Goal: Information Seeking & Learning: Learn about a topic

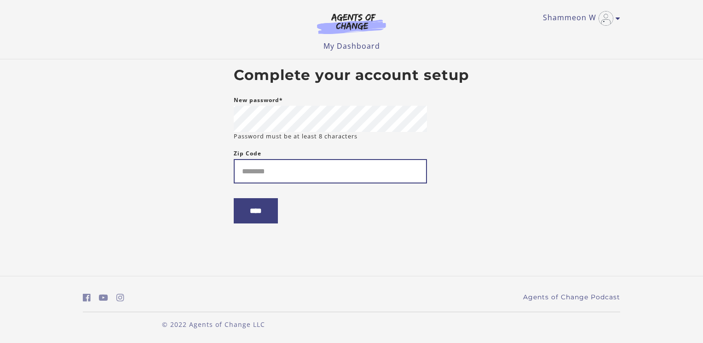
click at [282, 170] on input "Zip Code" at bounding box center [330, 171] width 193 height 24
click at [283, 174] on input "****" at bounding box center [330, 171] width 193 height 24
click at [276, 175] on input "****" at bounding box center [330, 171] width 193 height 24
type input "*****"
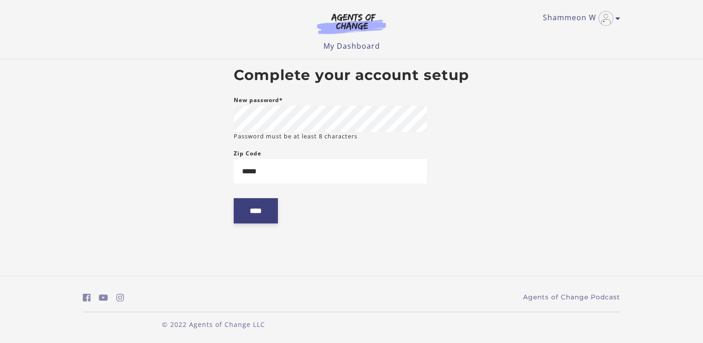
click at [254, 212] on input "****" at bounding box center [256, 210] width 44 height 25
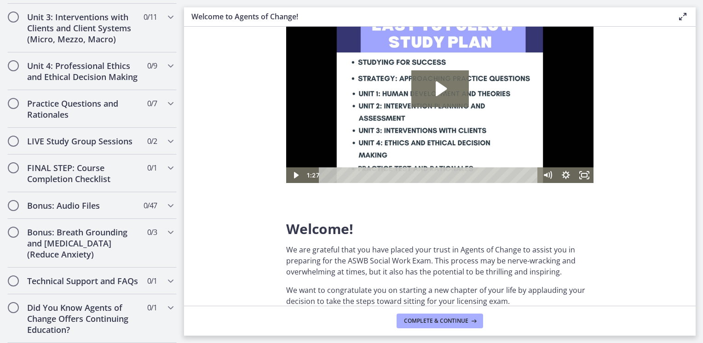
scroll to position [184, 0]
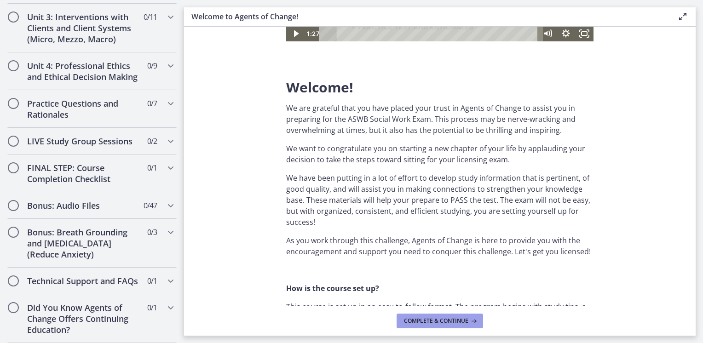
click at [463, 320] on span "Complete & continue" at bounding box center [436, 320] width 64 height 7
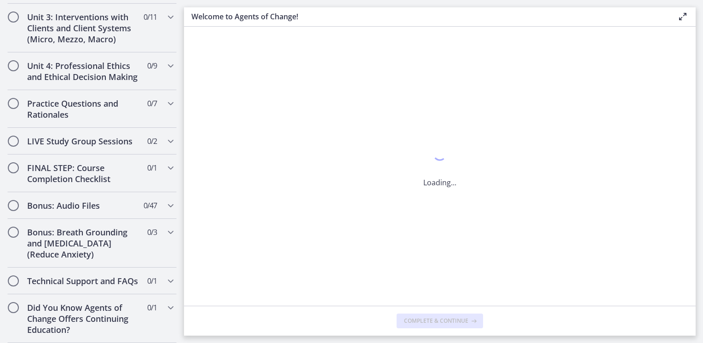
scroll to position [0, 0]
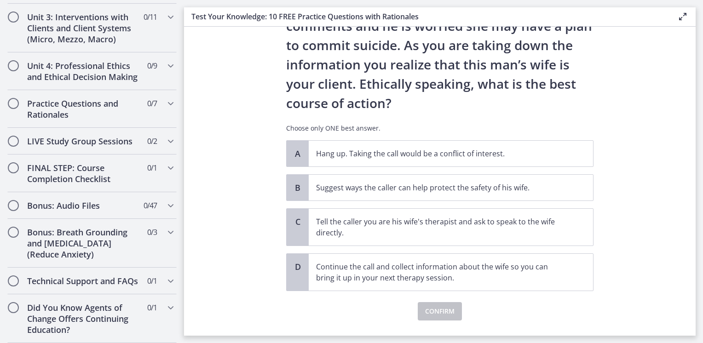
scroll to position [118, 0]
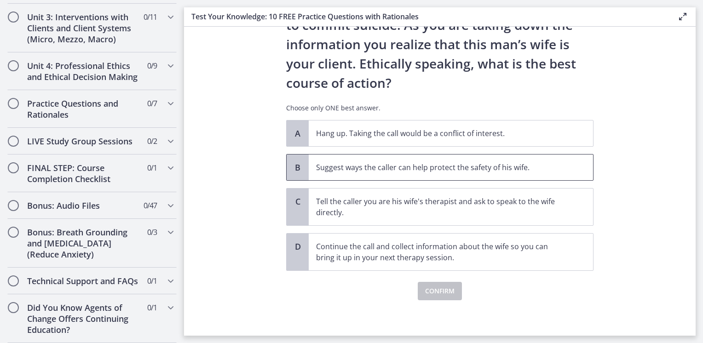
click at [321, 158] on span "Suggest ways the caller can help protect the safety of his wife." at bounding box center [451, 168] width 284 height 26
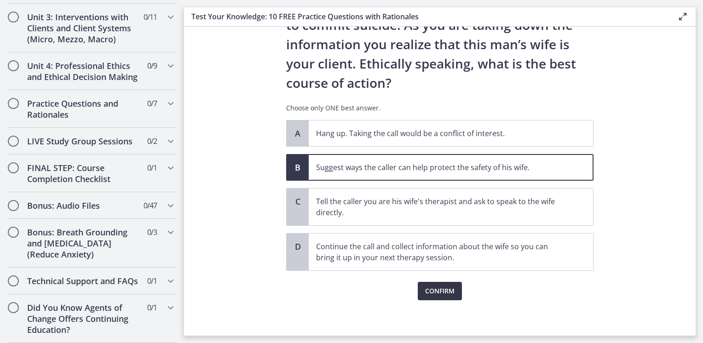
click at [447, 294] on span "Confirm" at bounding box center [439, 291] width 29 height 11
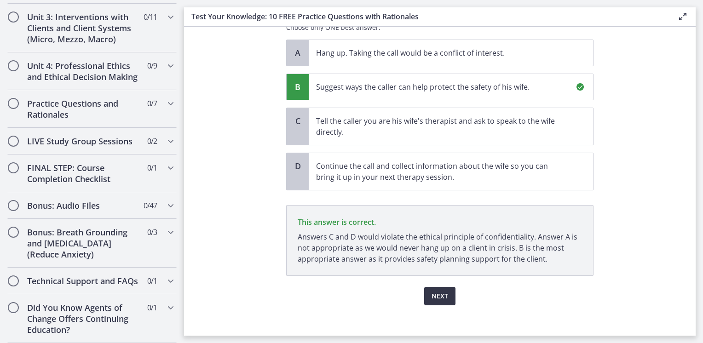
scroll to position [204, 0]
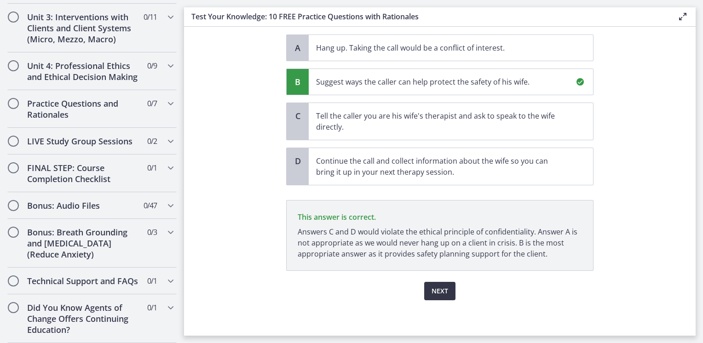
click at [434, 291] on span "Next" at bounding box center [440, 291] width 17 height 11
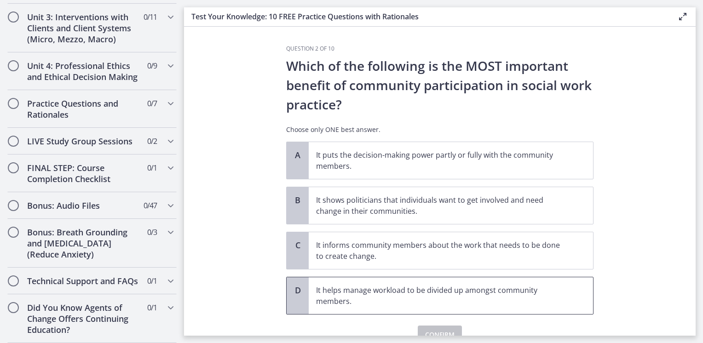
click at [482, 301] on p "It helps manage workload to be divided up amongst community members." at bounding box center [441, 296] width 251 height 22
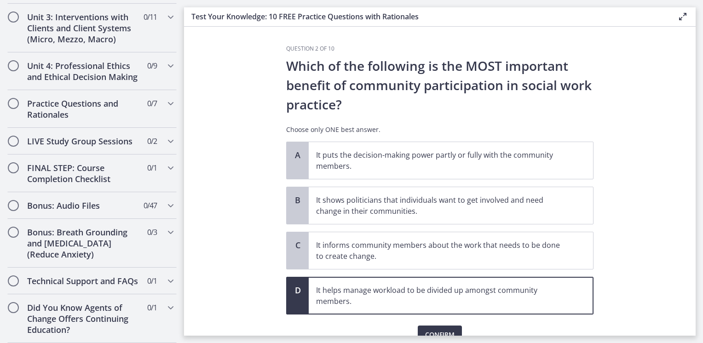
scroll to position [44, 0]
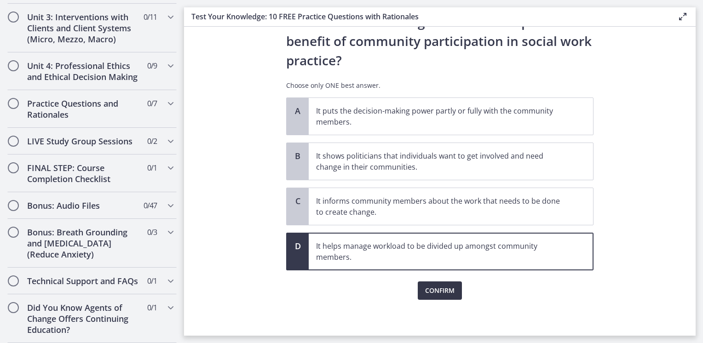
click at [445, 292] on span "Confirm" at bounding box center [439, 290] width 29 height 11
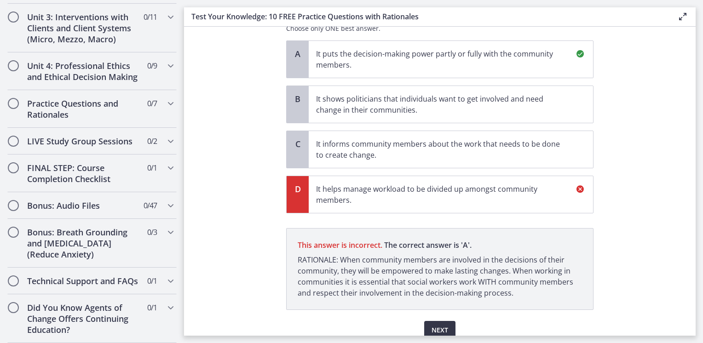
scroll to position [140, 0]
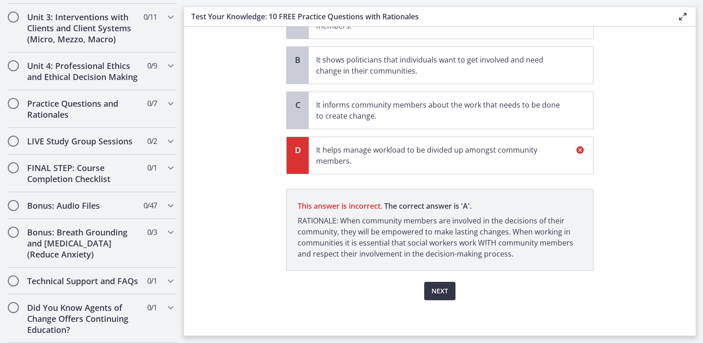
click at [438, 294] on span "Next" at bounding box center [440, 291] width 17 height 11
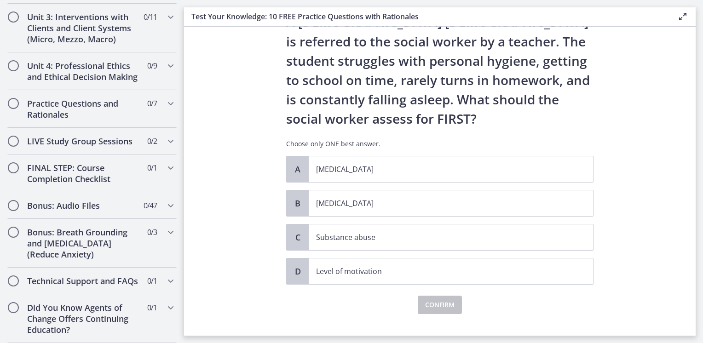
scroll to position [46, 0]
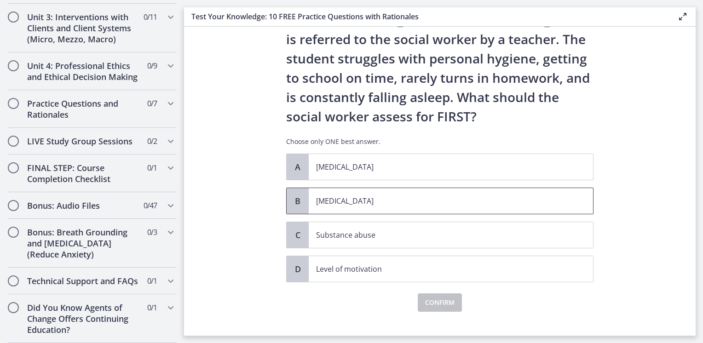
click at [403, 202] on p "[MEDICAL_DATA]" at bounding box center [441, 201] width 251 height 11
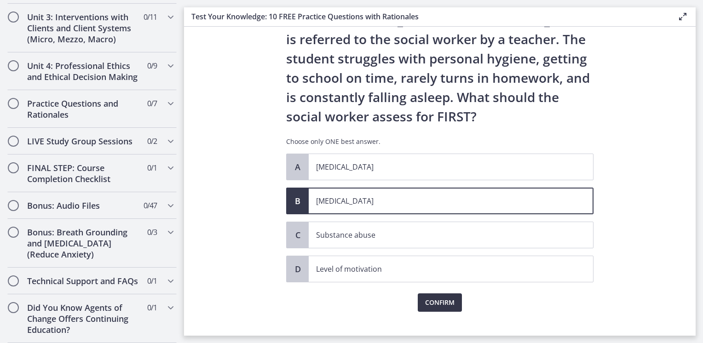
click at [438, 302] on span "Confirm" at bounding box center [439, 302] width 29 height 11
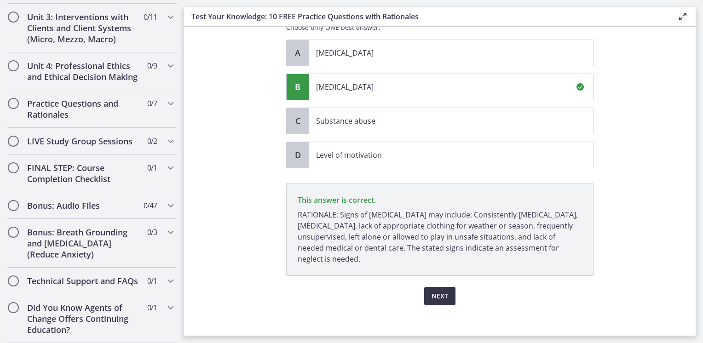
scroll to position [165, 0]
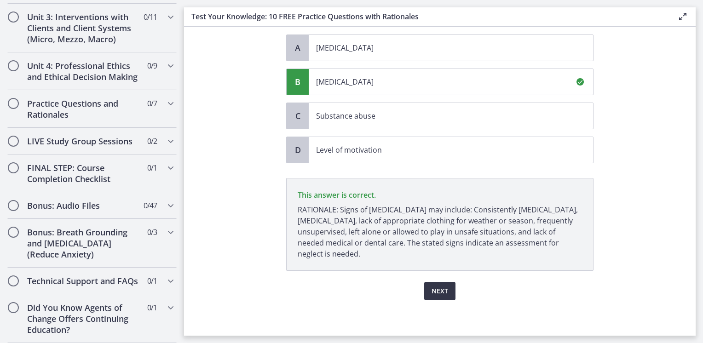
click at [427, 288] on button "Next" at bounding box center [439, 291] width 31 height 18
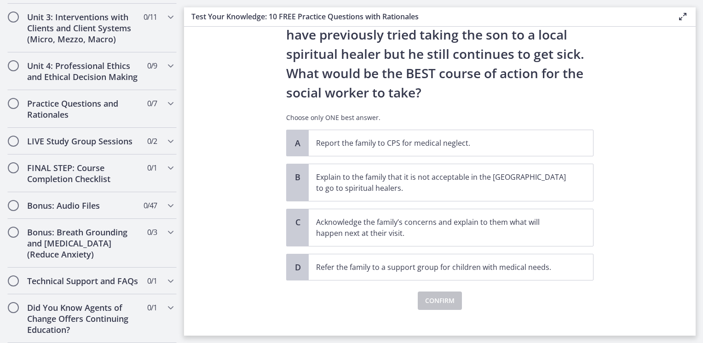
scroll to position [177, 0]
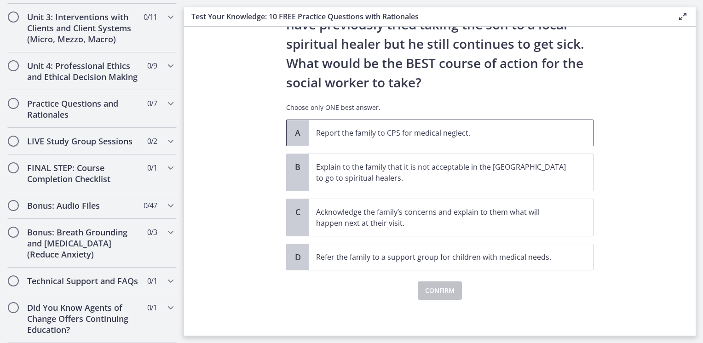
click at [317, 129] on p "Report the family to CPS for medical neglect." at bounding box center [441, 132] width 251 height 11
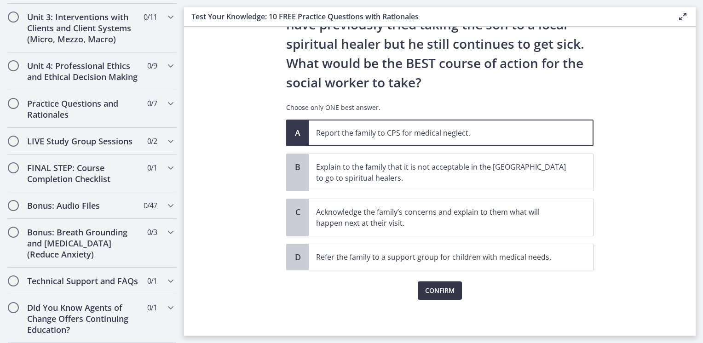
click at [434, 295] on span "Confirm" at bounding box center [439, 290] width 29 height 11
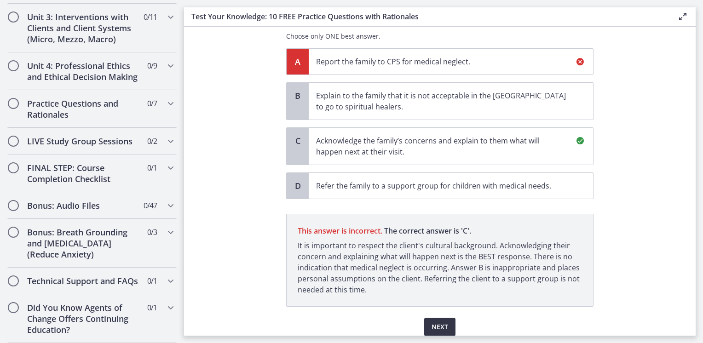
scroll to position [284, 0]
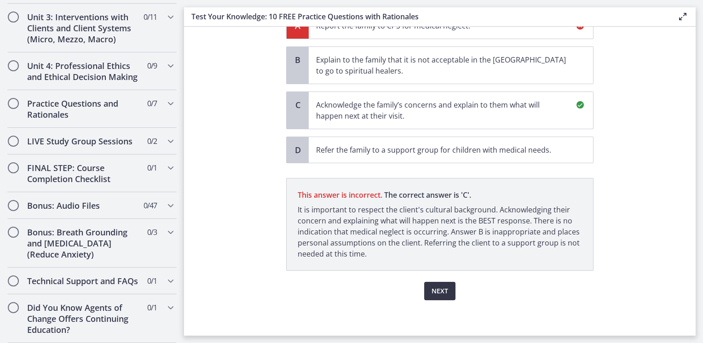
click at [442, 294] on span "Next" at bounding box center [440, 291] width 17 height 11
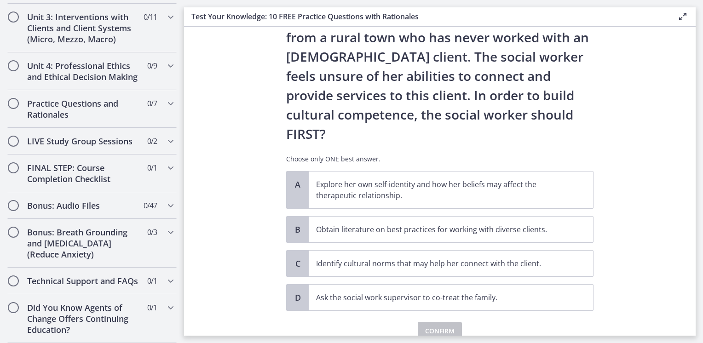
scroll to position [127, 0]
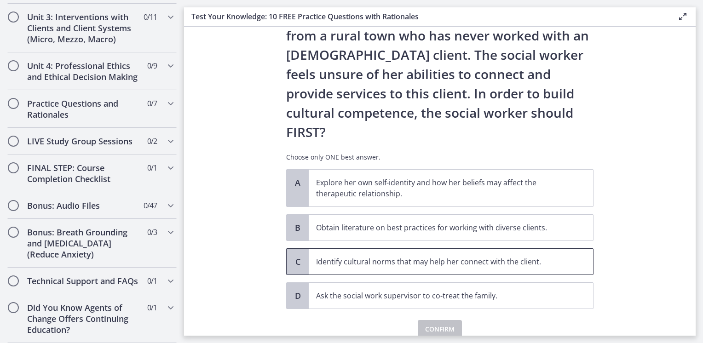
click at [317, 256] on p "Identify cultural norms that may help her connect with the client." at bounding box center [441, 261] width 251 height 11
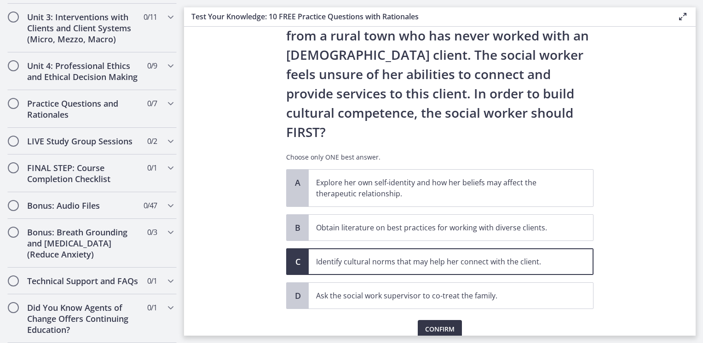
click at [425, 324] on span "Confirm" at bounding box center [439, 329] width 29 height 11
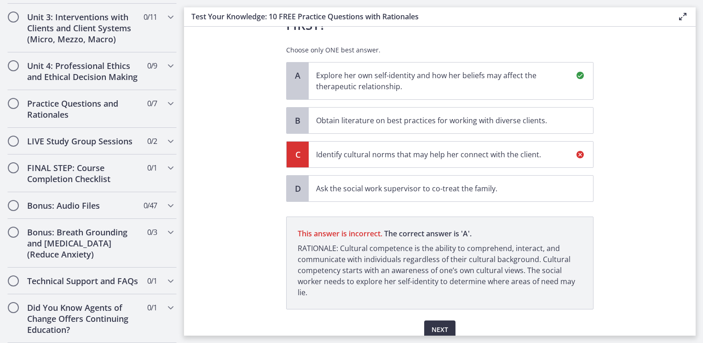
scroll to position [234, 0]
click at [451, 321] on button "Next" at bounding box center [439, 330] width 31 height 18
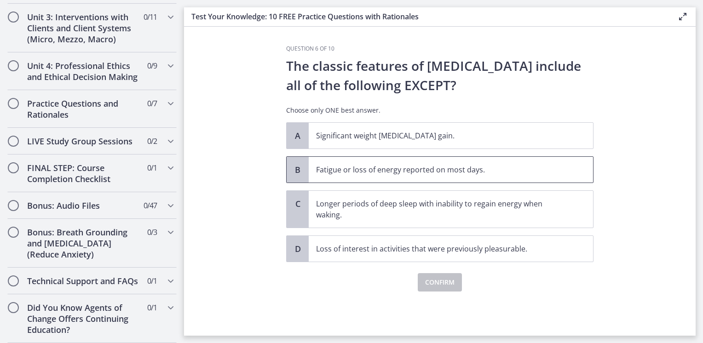
click at [383, 175] on span "Fatigue or loss of energy reported on most days." at bounding box center [451, 170] width 284 height 26
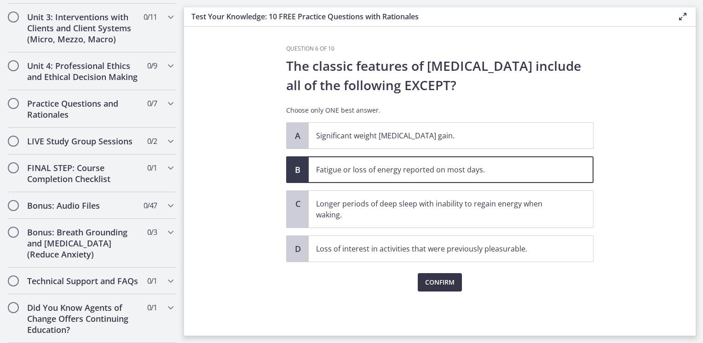
click at [430, 281] on span "Confirm" at bounding box center [439, 282] width 29 height 11
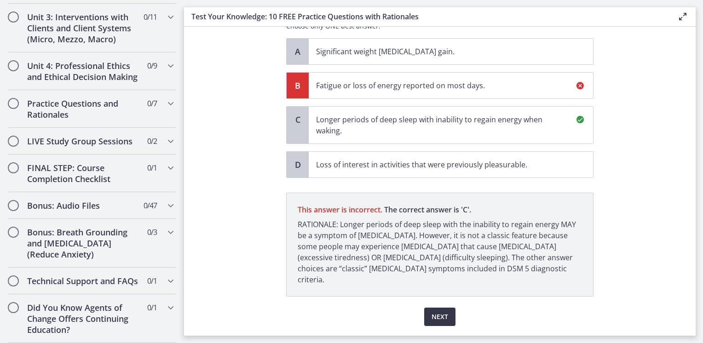
scroll to position [99, 0]
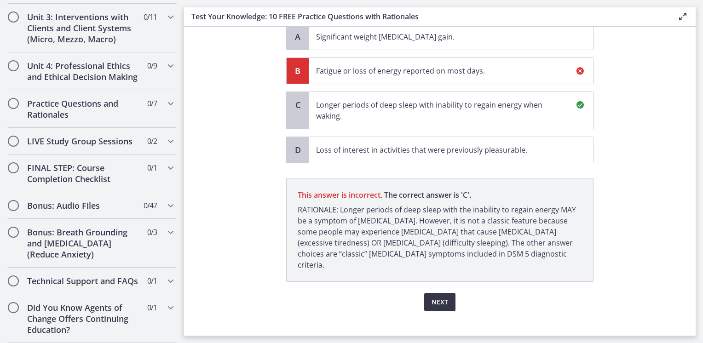
click at [445, 293] on button "Next" at bounding box center [439, 302] width 31 height 18
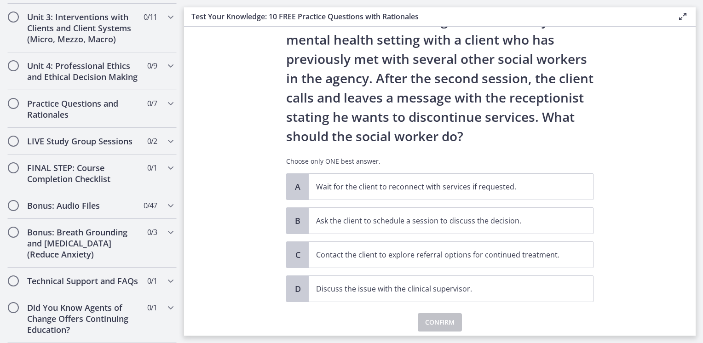
scroll to position [46, 0]
click at [453, 261] on span "Contact the client to explore referral options for continued treatment." at bounding box center [451, 255] width 284 height 26
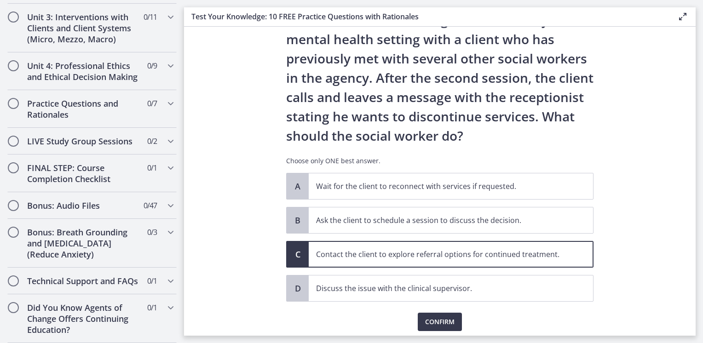
scroll to position [77, 0]
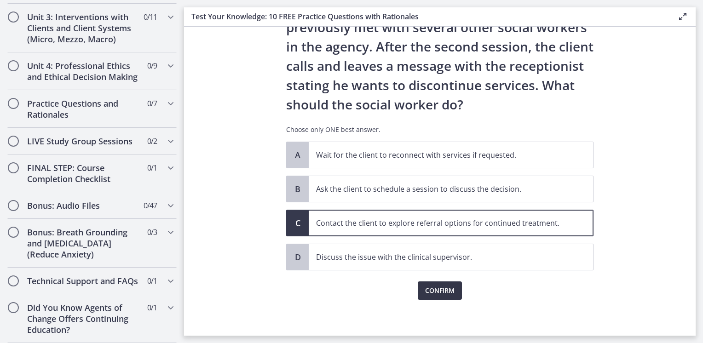
click at [431, 287] on span "Confirm" at bounding box center [439, 290] width 29 height 11
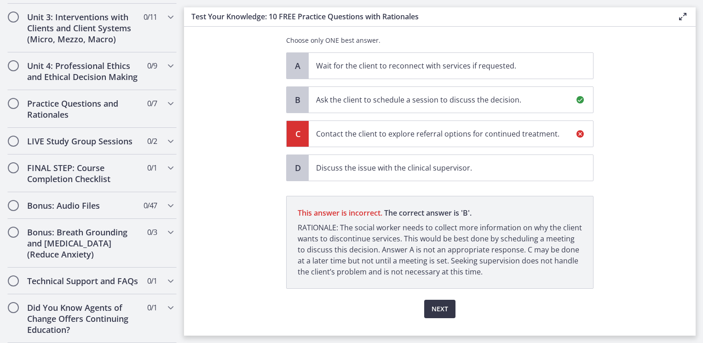
scroll to position [185, 0]
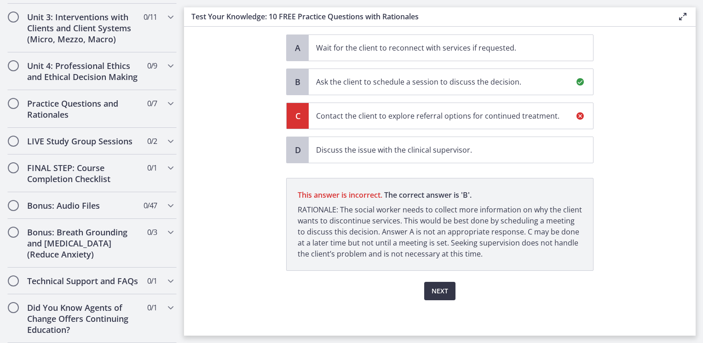
click at [438, 290] on span "Next" at bounding box center [440, 291] width 17 height 11
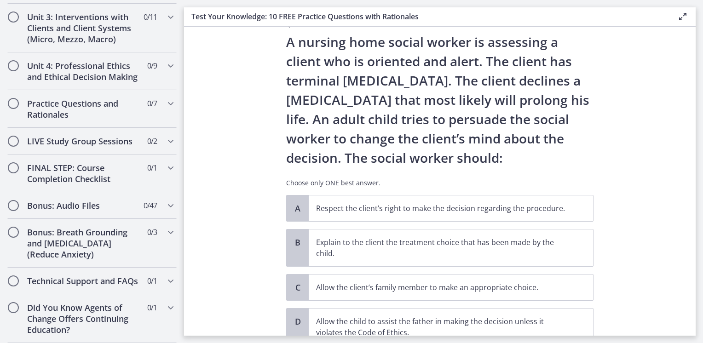
scroll to position [46, 0]
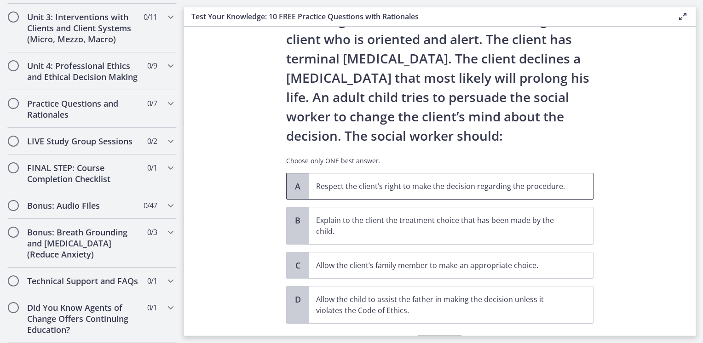
click at [319, 185] on p "Respect the client’s right to make the decision regarding the procedure." at bounding box center [441, 186] width 251 height 11
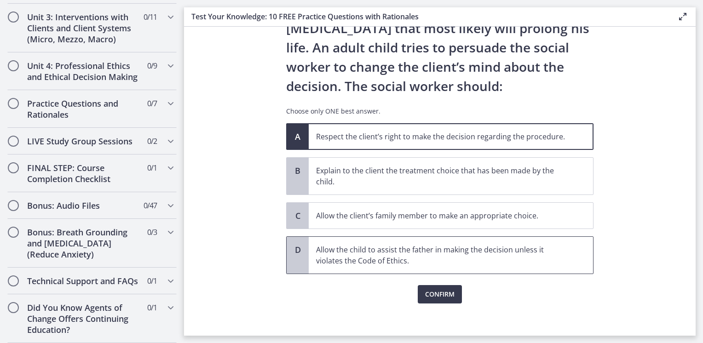
scroll to position [99, 0]
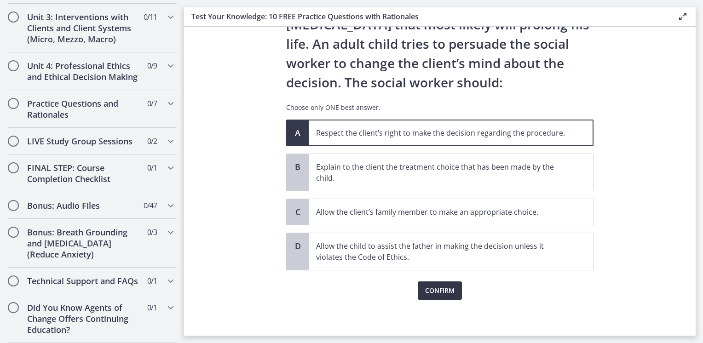
click at [429, 286] on span "Confirm" at bounding box center [439, 290] width 29 height 11
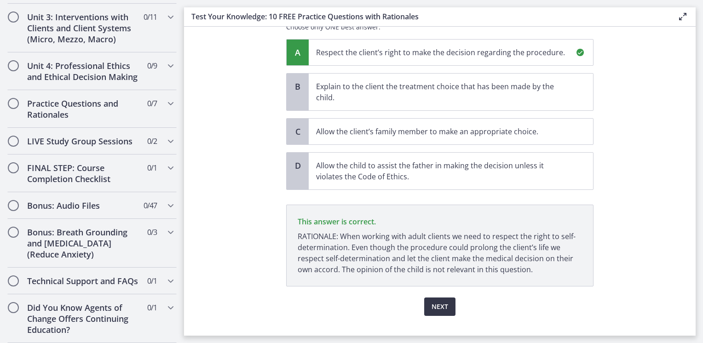
scroll to position [196, 0]
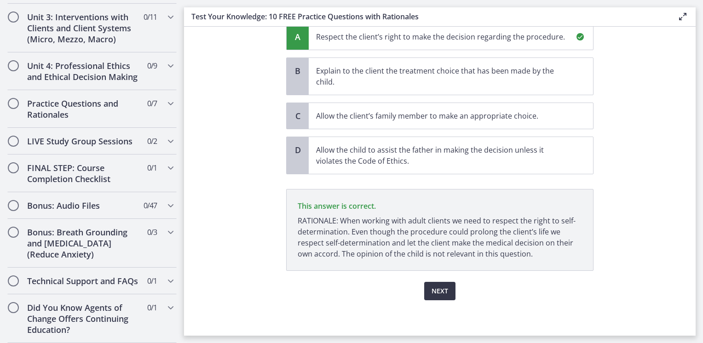
click at [430, 295] on button "Next" at bounding box center [439, 291] width 31 height 18
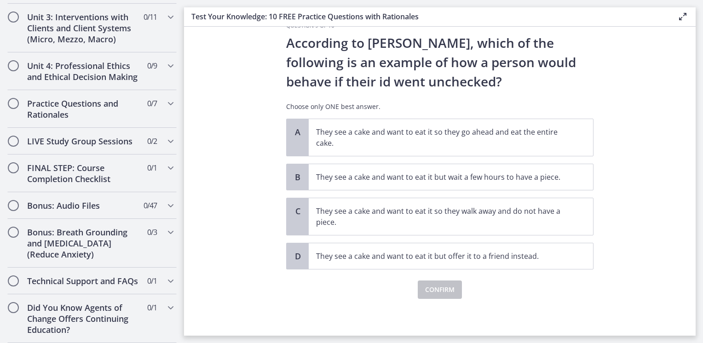
scroll to position [0, 0]
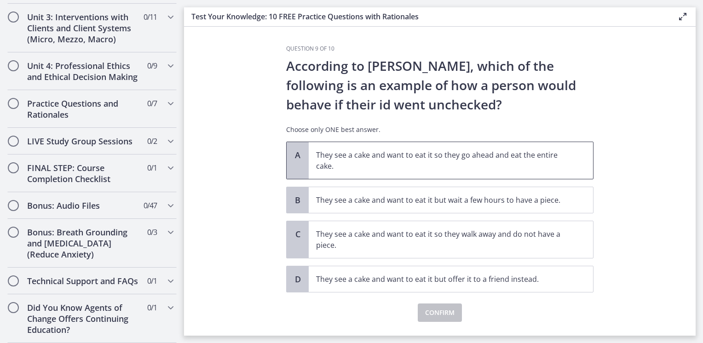
click at [455, 153] on p "They see a cake and want to eat it so they go ahead and eat the entire cake." at bounding box center [441, 161] width 251 height 22
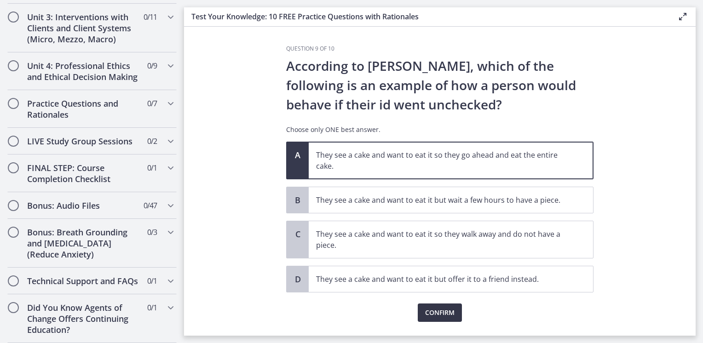
click at [433, 315] on span "Confirm" at bounding box center [439, 312] width 29 height 11
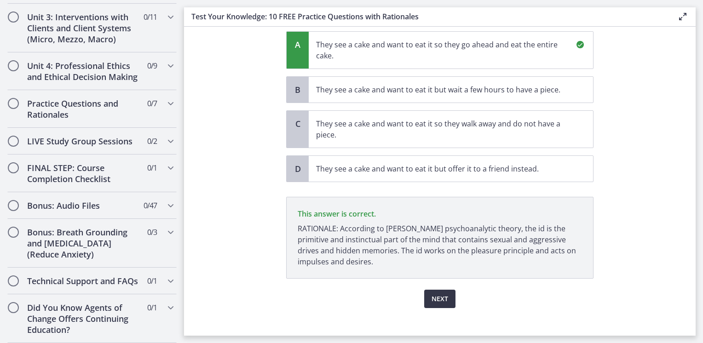
scroll to position [118, 0]
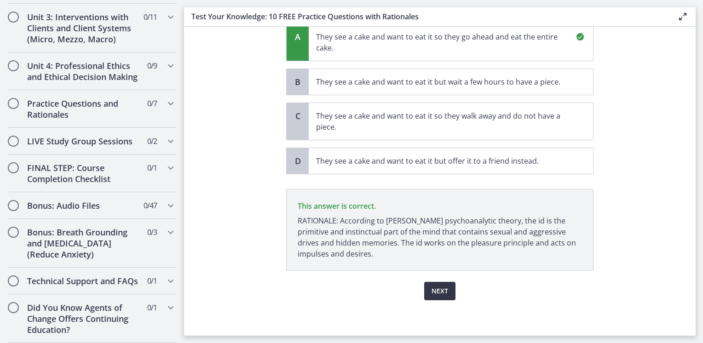
click at [438, 295] on button "Next" at bounding box center [439, 291] width 31 height 18
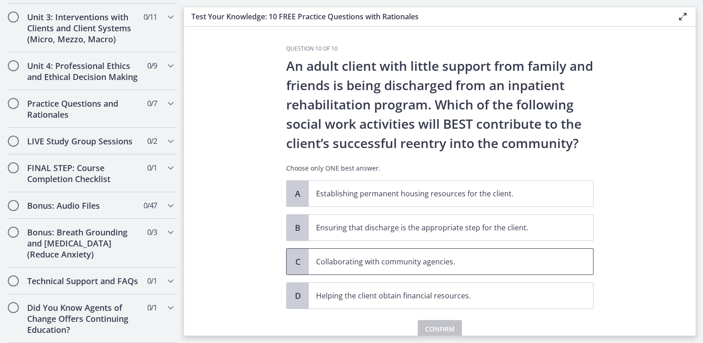
click at [408, 264] on p "Collaborating with community agencies." at bounding box center [441, 261] width 251 height 11
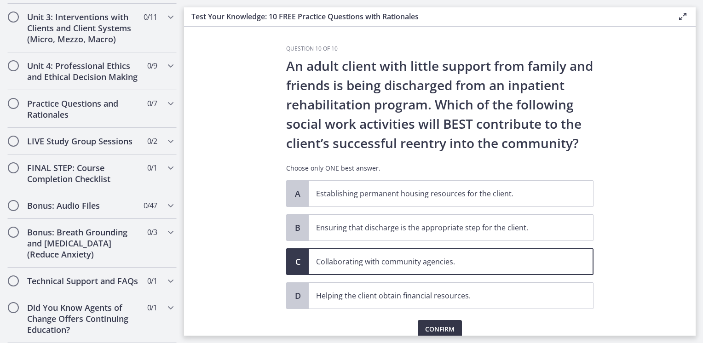
click at [427, 328] on span "Confirm" at bounding box center [439, 329] width 29 height 11
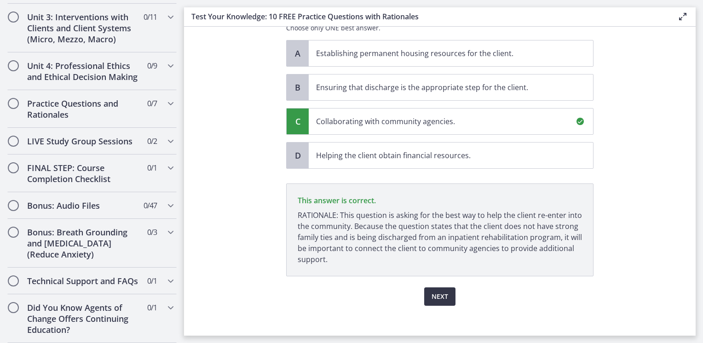
scroll to position [146, 0]
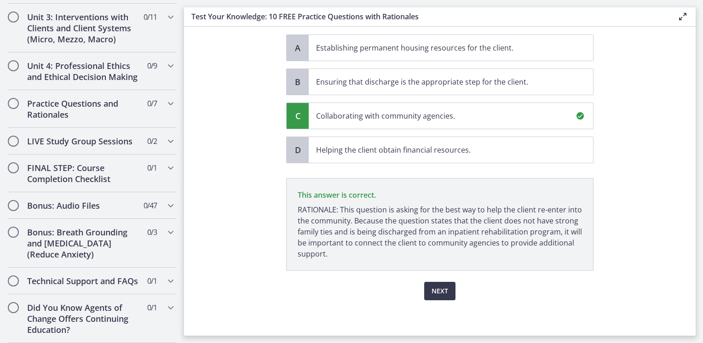
click at [427, 190] on div "Question 10 of 10 An adult client with little support from family and friends i…" at bounding box center [440, 44] width 322 height 291
click at [436, 286] on span "Next" at bounding box center [440, 291] width 17 height 11
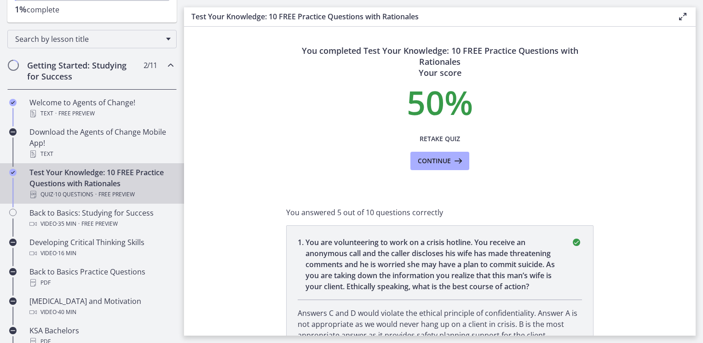
scroll to position [125, 0]
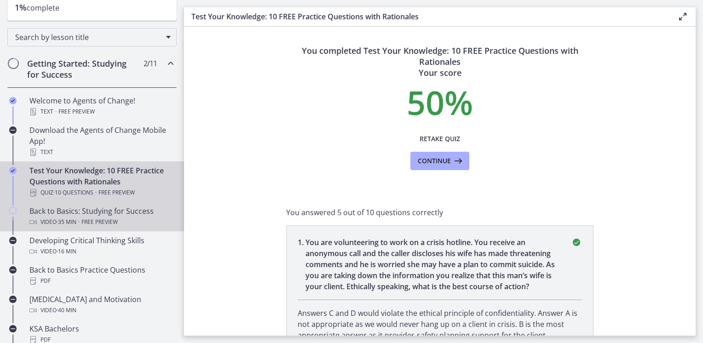
click at [110, 218] on span "Free preview" at bounding box center [99, 222] width 36 height 11
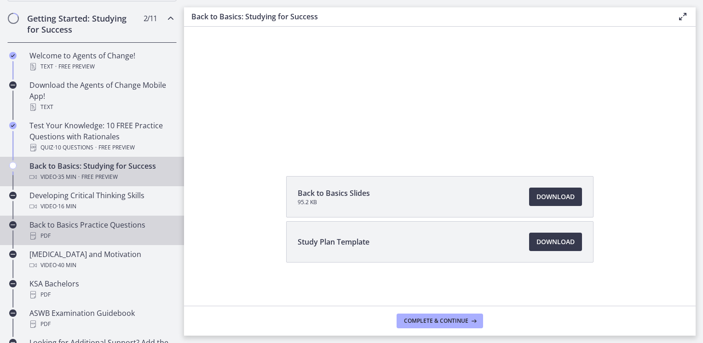
scroll to position [171, 0]
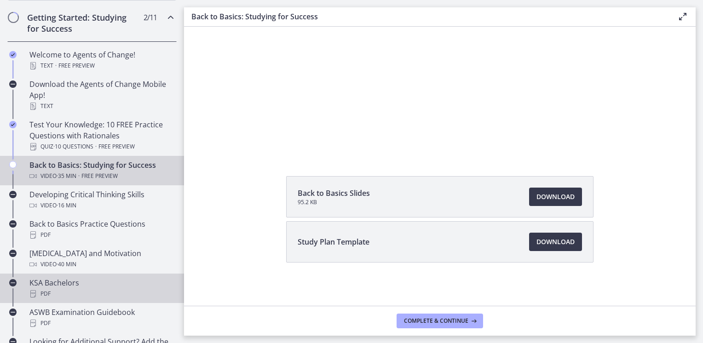
click at [82, 282] on div "KSA Bachelors PDF" at bounding box center [101, 288] width 144 height 22
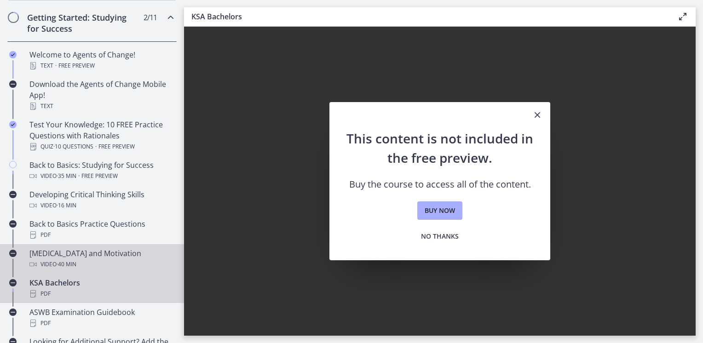
click at [81, 247] on link "[MEDICAL_DATA] and Motivation Video · 40 min" at bounding box center [92, 258] width 184 height 29
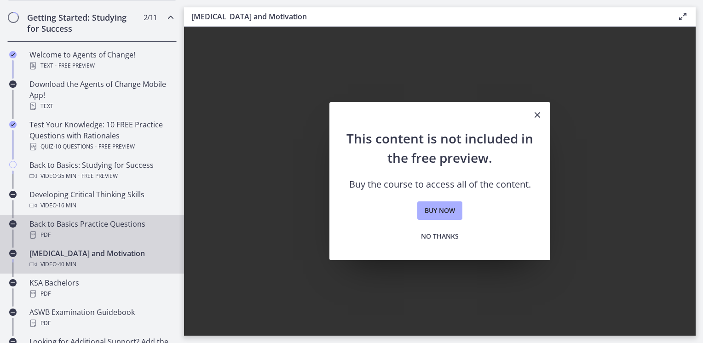
click at [85, 228] on div "Back to Basics Practice Questions PDF" at bounding box center [101, 230] width 144 height 22
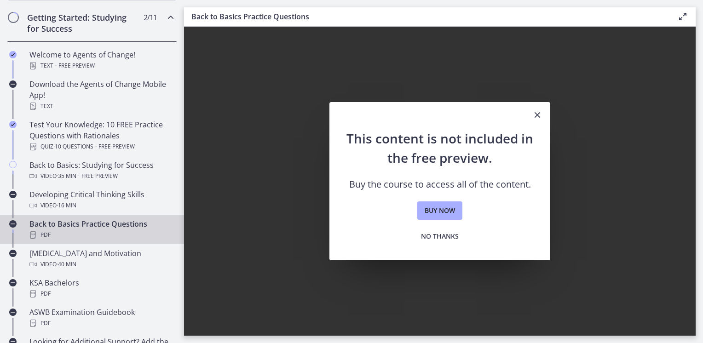
click at [543, 113] on icon "Close" at bounding box center [537, 115] width 11 height 11
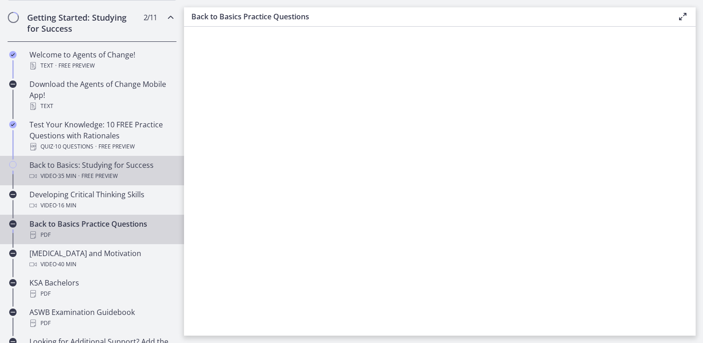
click at [87, 162] on div "Back to Basics: Studying for Success Video · 35 min · Free preview" at bounding box center [101, 171] width 144 height 22
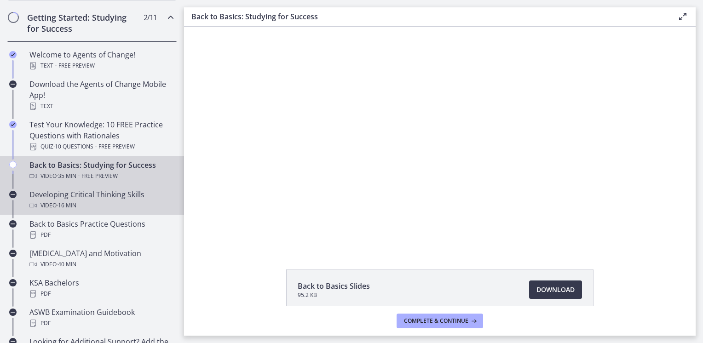
click at [88, 196] on div "Developing Critical Thinking Skills Video · 16 min" at bounding box center [101, 200] width 144 height 22
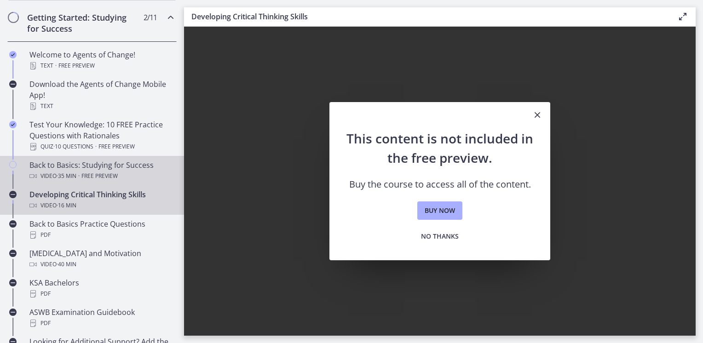
click at [98, 168] on div "Back to Basics: Studying for Success Video · 35 min · Free preview" at bounding box center [101, 171] width 144 height 22
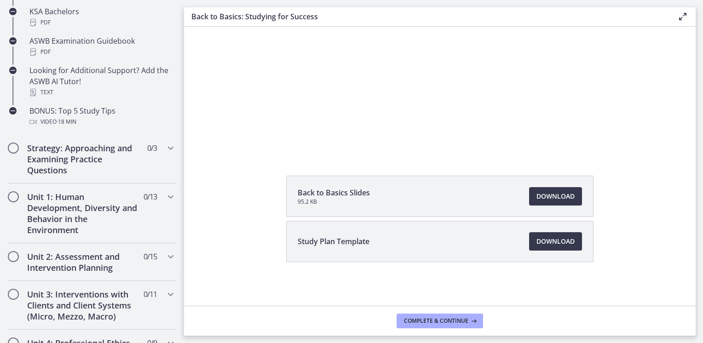
scroll to position [171, 0]
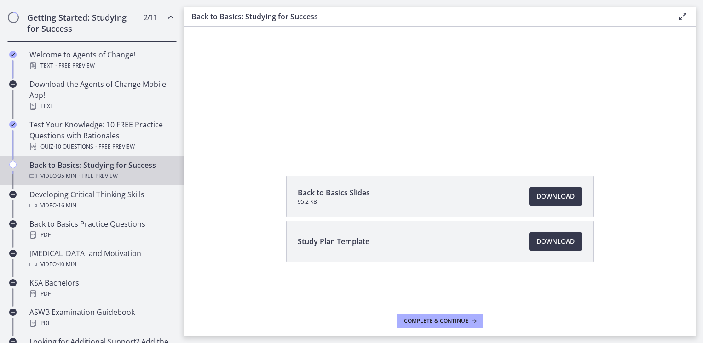
drag, startPoint x: 178, startPoint y: 144, endPoint x: 75, endPoint y: 134, distance: 102.6
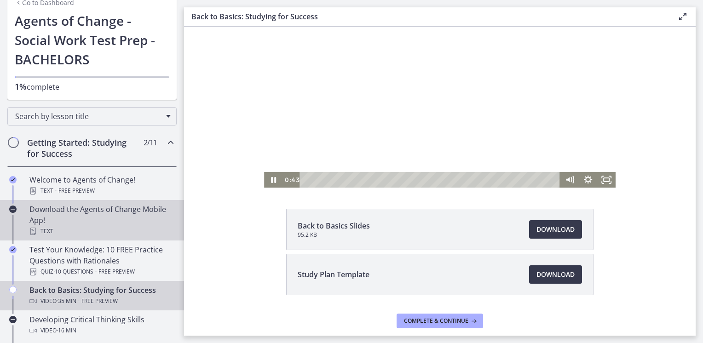
scroll to position [70, 0]
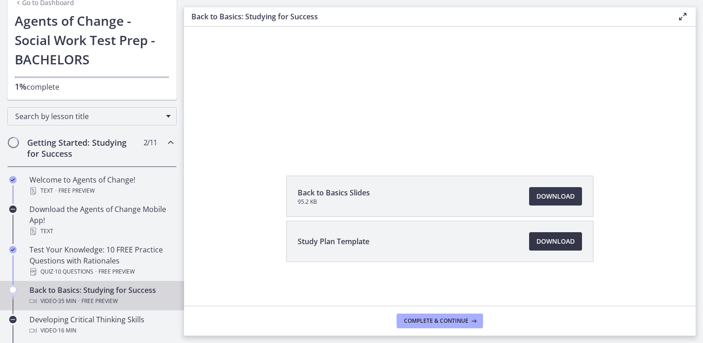
click at [537, 239] on span "Download Opens in a new window" at bounding box center [556, 241] width 38 height 11
